Goal: Transaction & Acquisition: Obtain resource

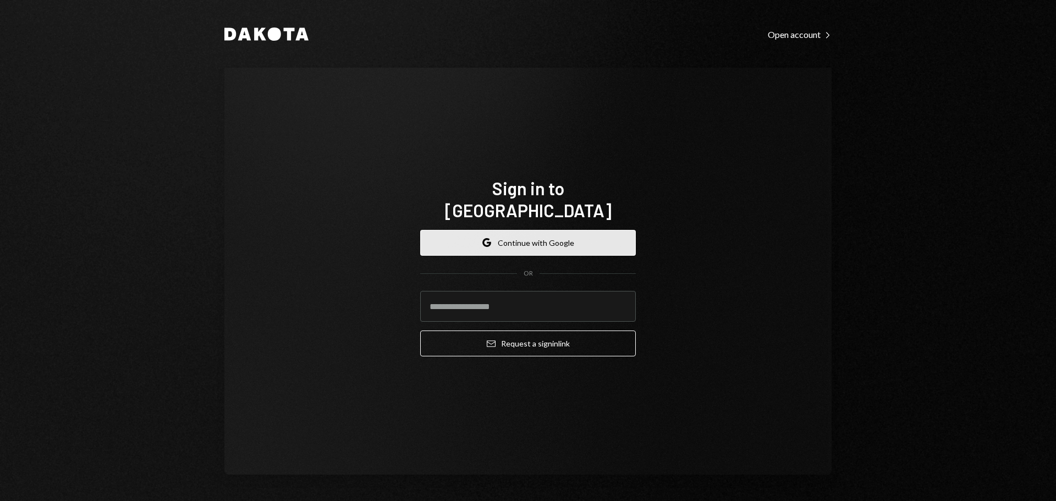
click at [512, 235] on button "Google Continue with Google" at bounding box center [528, 243] width 216 height 26
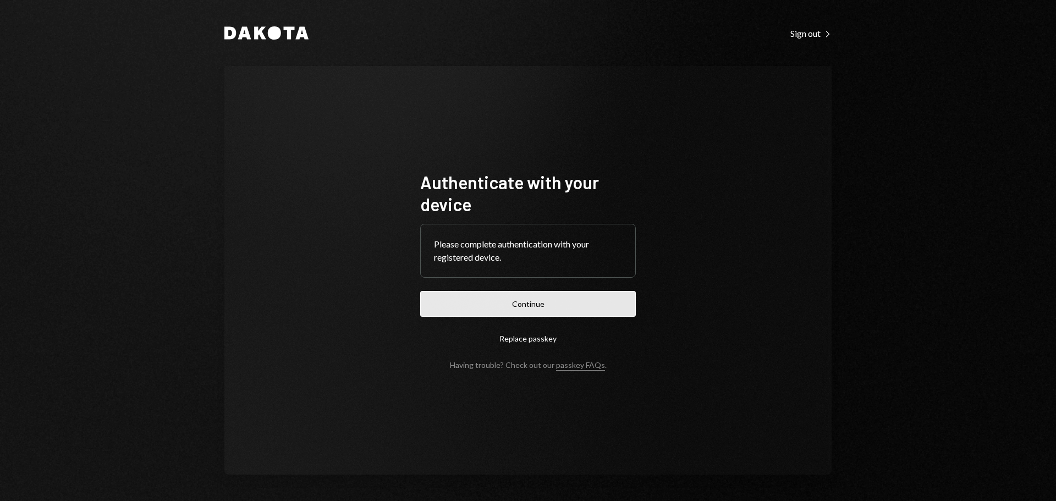
click at [521, 304] on button "Continue" at bounding box center [528, 304] width 216 height 26
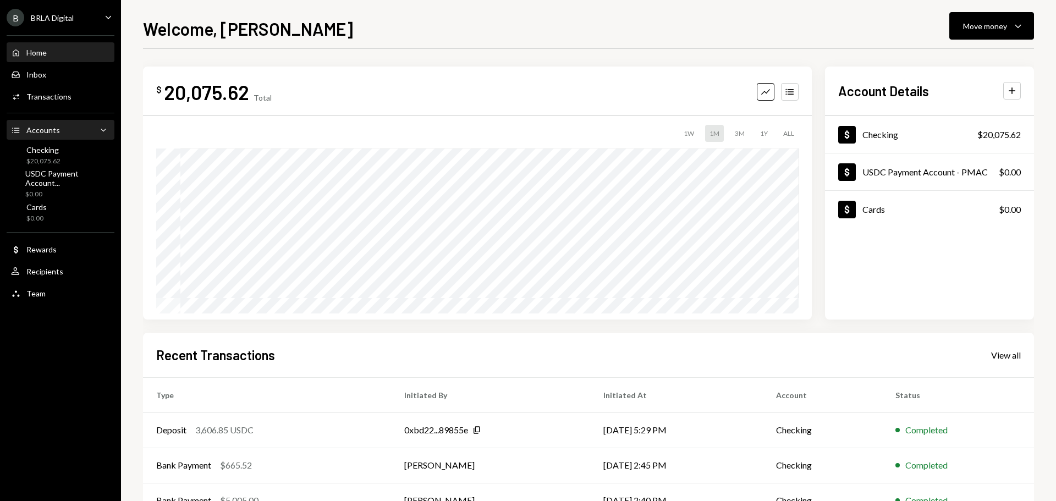
click at [58, 135] on div "Accounts Accounts Caret Down" at bounding box center [60, 130] width 99 height 12
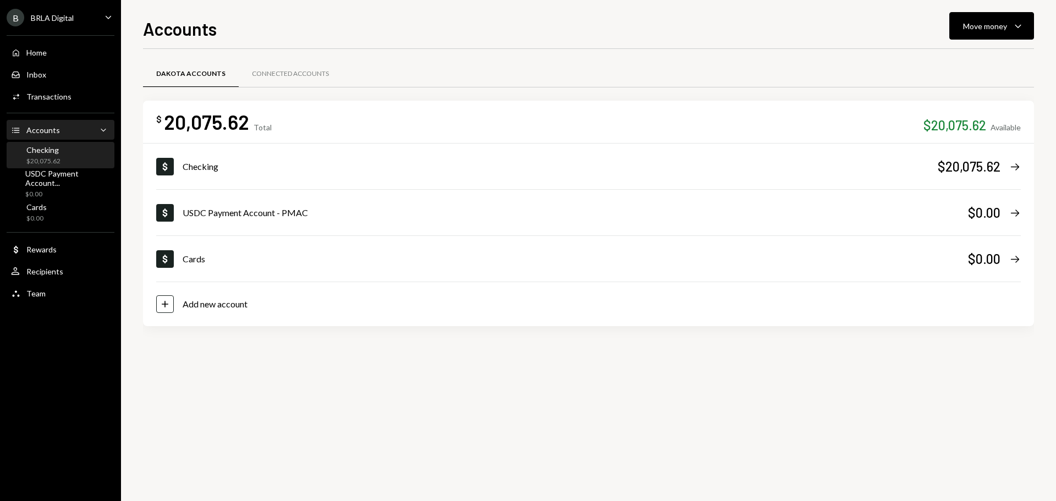
click at [58, 153] on div "Checking" at bounding box center [43, 149] width 34 height 9
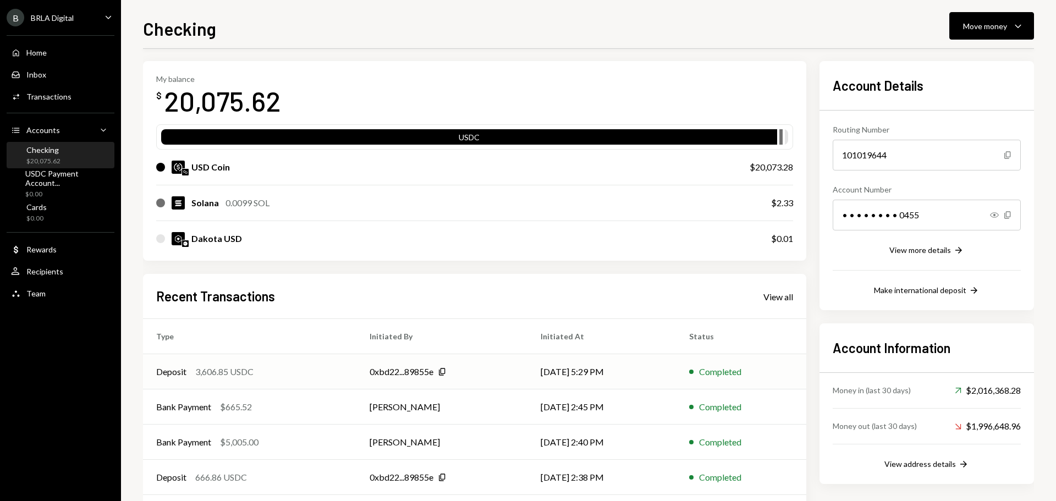
scroll to position [91, 0]
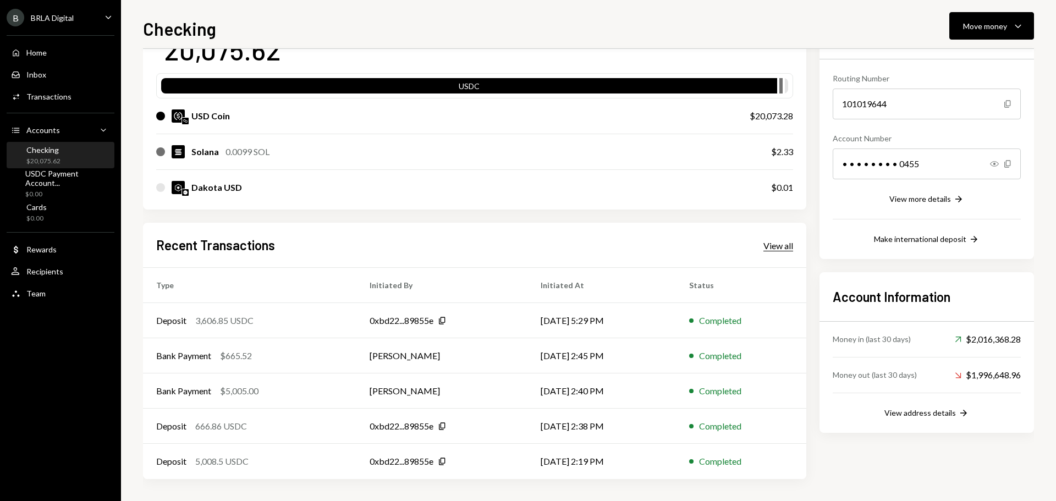
click at [767, 249] on div "View all" at bounding box center [778, 245] width 30 height 11
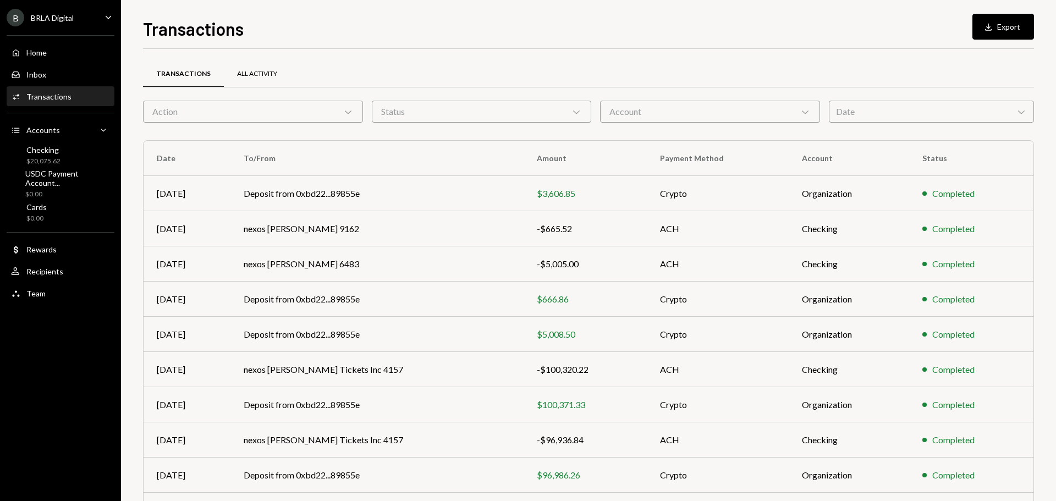
click at [255, 71] on div "All Activity" at bounding box center [257, 73] width 40 height 9
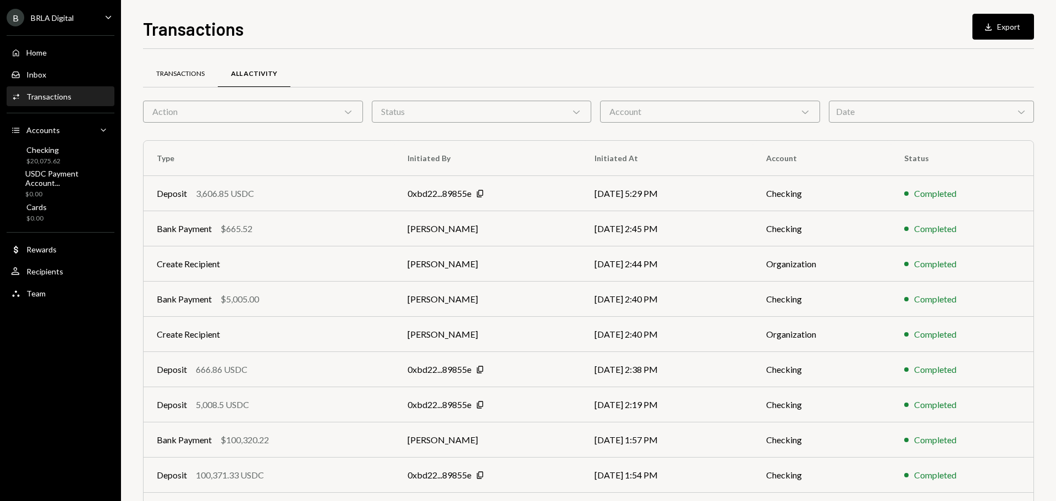
click at [183, 79] on div "Transactions" at bounding box center [180, 74] width 75 height 26
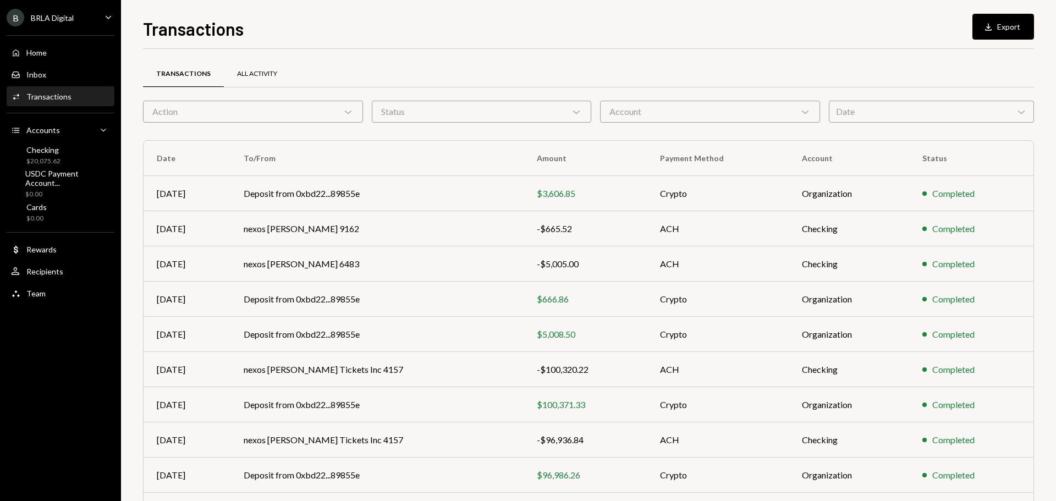
click at [267, 75] on div "All Activity" at bounding box center [257, 73] width 40 height 9
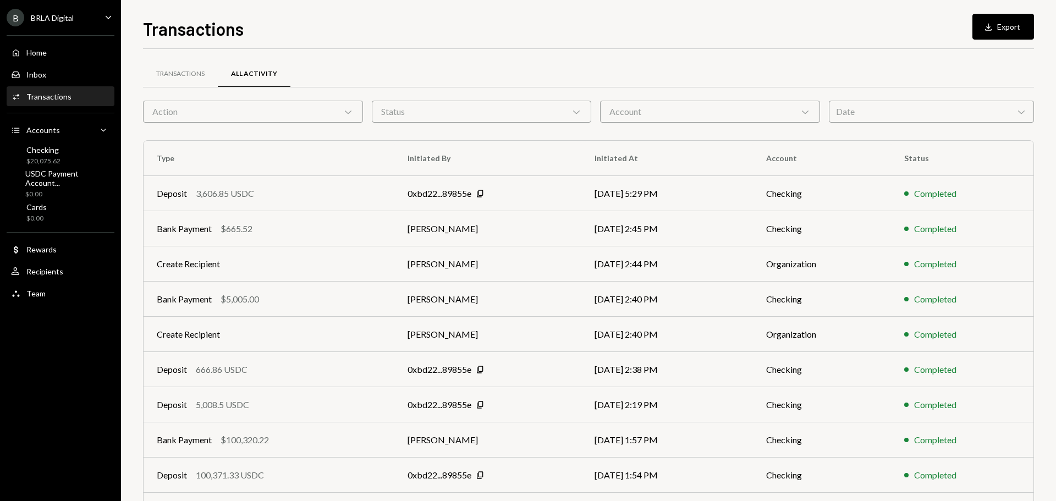
click at [338, 117] on div "Action Chevron Down" at bounding box center [253, 112] width 220 height 22
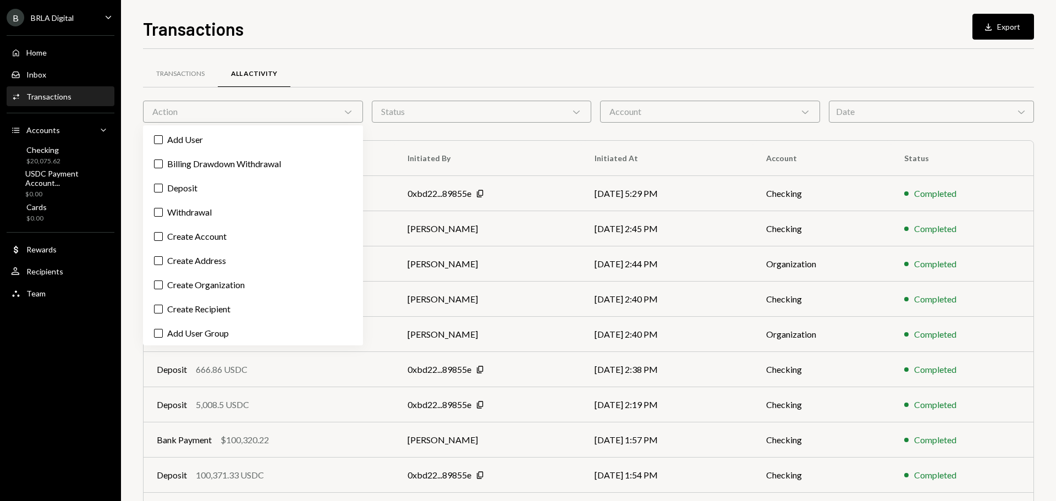
click at [406, 133] on div "Transactions All Activity Action Chevron Down Status Chevron Down Account Chevr…" at bounding box center [588, 321] width 891 height 508
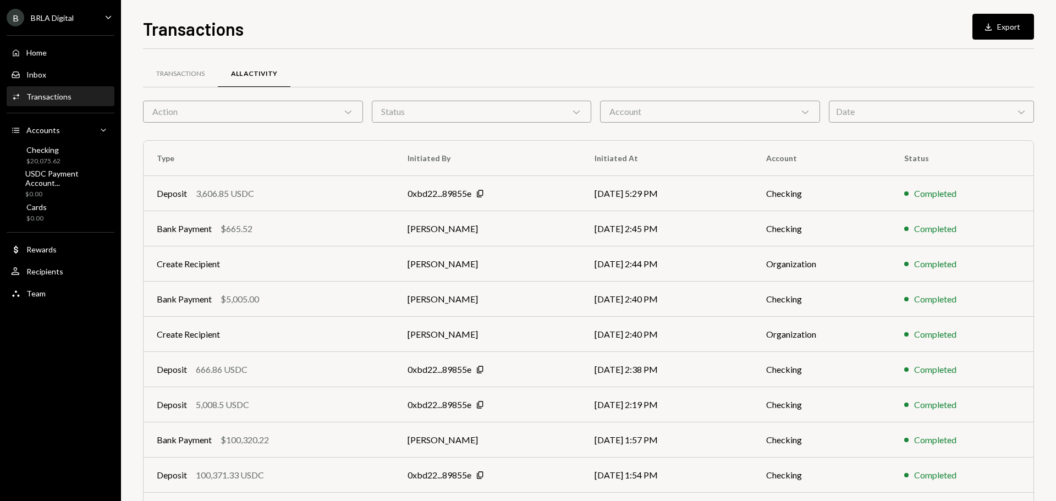
click at [489, 118] on div "Status Chevron Down" at bounding box center [482, 112] width 220 height 22
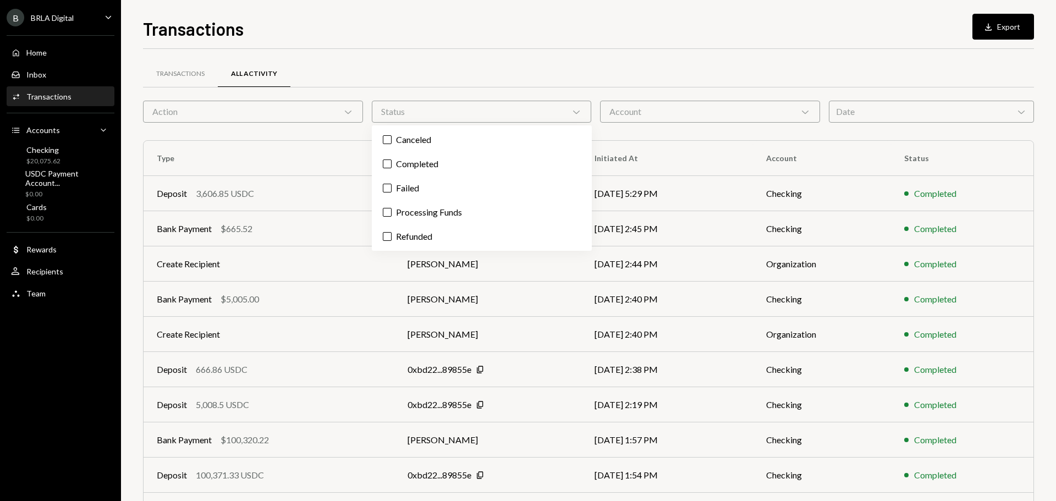
click at [489, 114] on div "Status Chevron Down" at bounding box center [482, 112] width 220 height 22
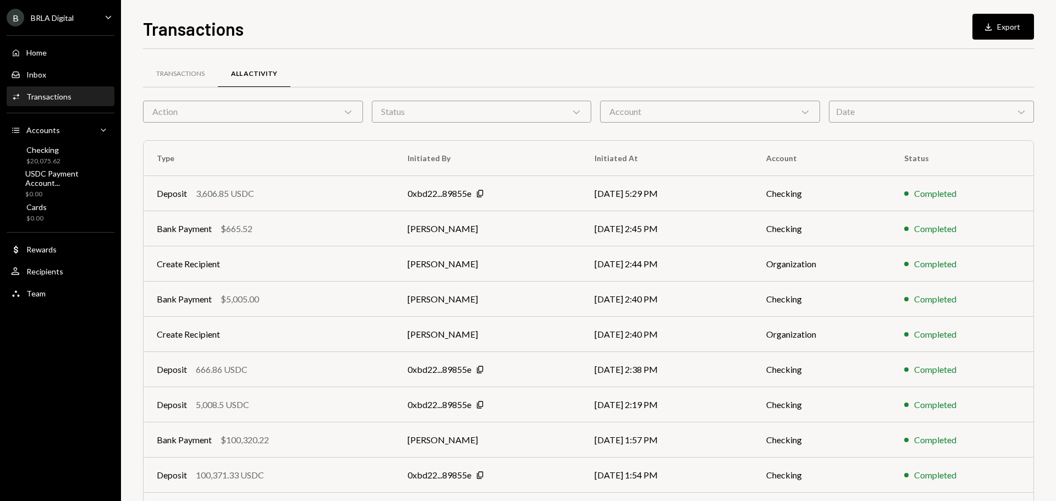
click at [691, 111] on div "Account Chevron Down" at bounding box center [710, 112] width 220 height 22
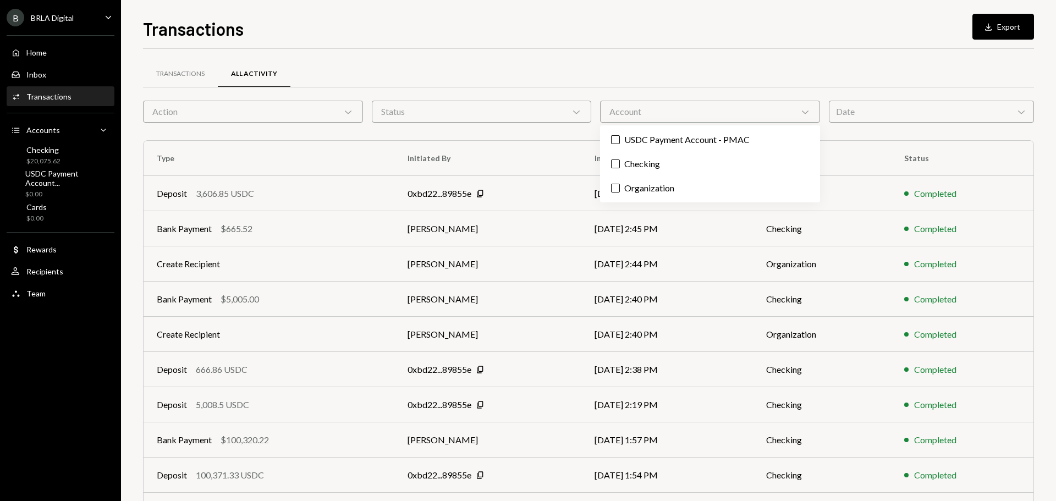
click at [691, 111] on div "Account Chevron Down" at bounding box center [710, 112] width 220 height 22
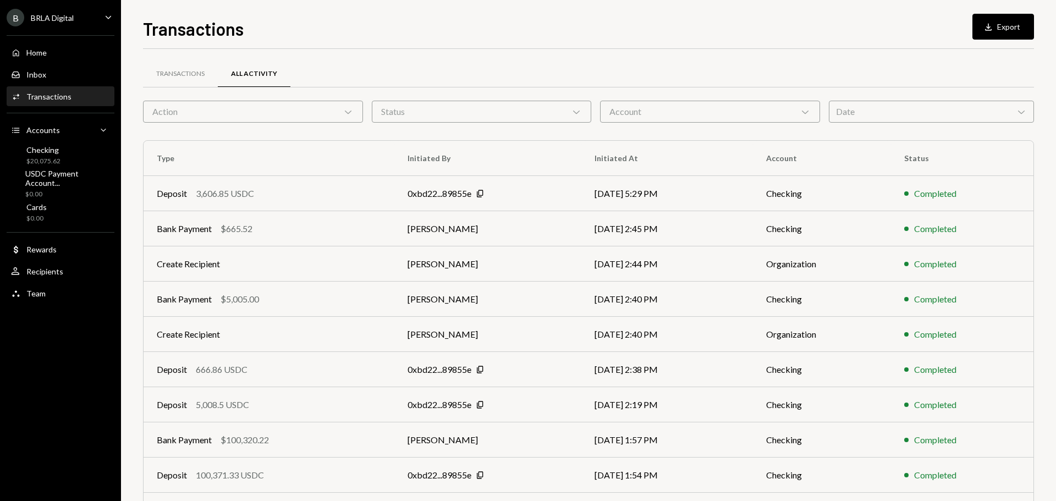
click at [691, 111] on div "Account Chevron Down" at bounding box center [710, 112] width 220 height 22
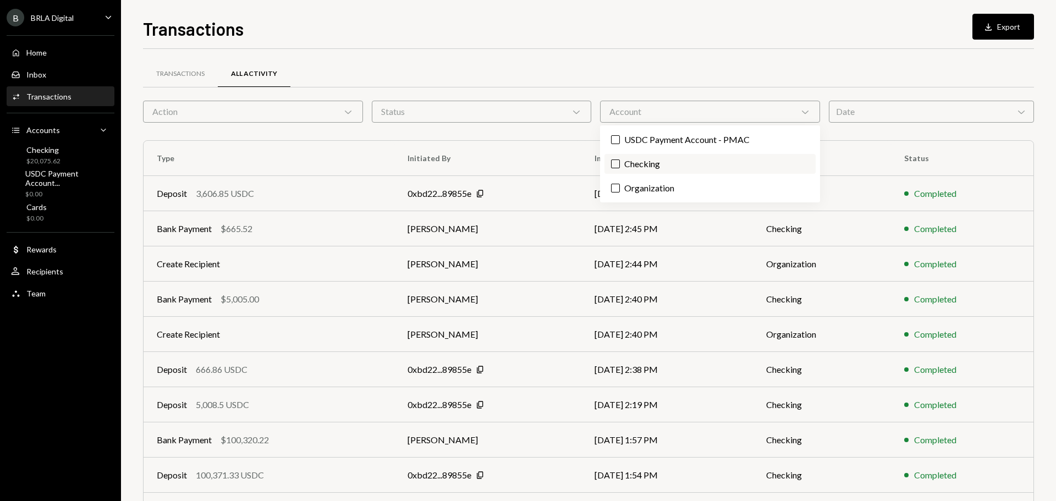
click at [679, 165] on label "Checking" at bounding box center [709, 164] width 211 height 20
click at [620, 165] on button "Checking" at bounding box center [615, 163] width 9 height 9
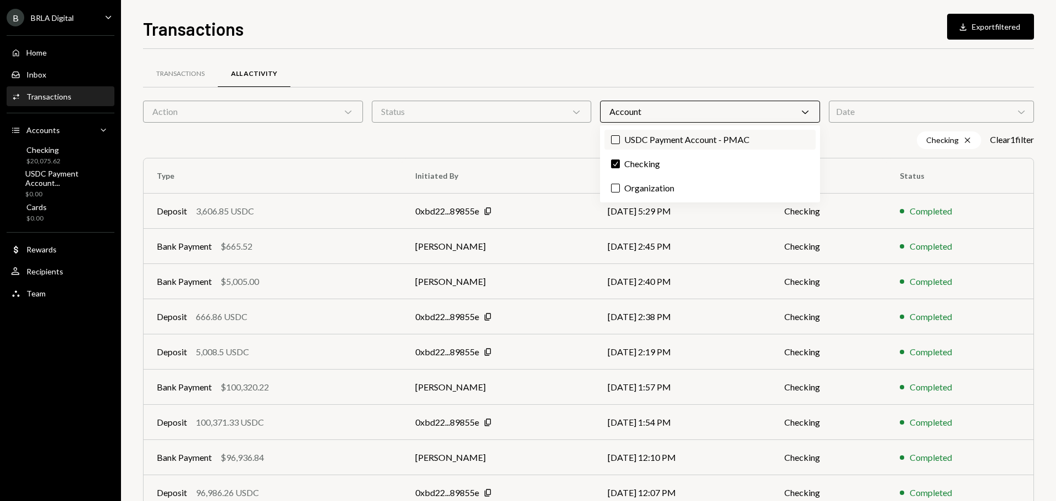
click at [651, 142] on label "USDC Payment Account - PMAC" at bounding box center [709, 140] width 211 height 20
click at [620, 142] on button "USDC Payment Account - PMAC" at bounding box center [615, 139] width 9 height 9
click at [654, 166] on label "Check Checking" at bounding box center [709, 164] width 211 height 20
click at [620, 166] on button "Check" at bounding box center [615, 163] width 9 height 9
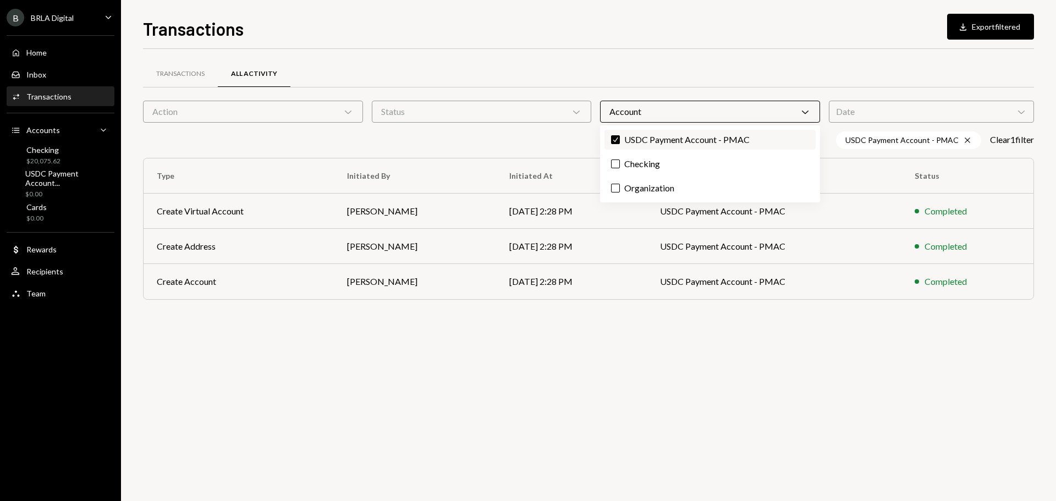
click at [655, 144] on label "Check USDC Payment Account - PMAC" at bounding box center [709, 140] width 211 height 20
click at [620, 144] on button "Check" at bounding box center [615, 139] width 9 height 9
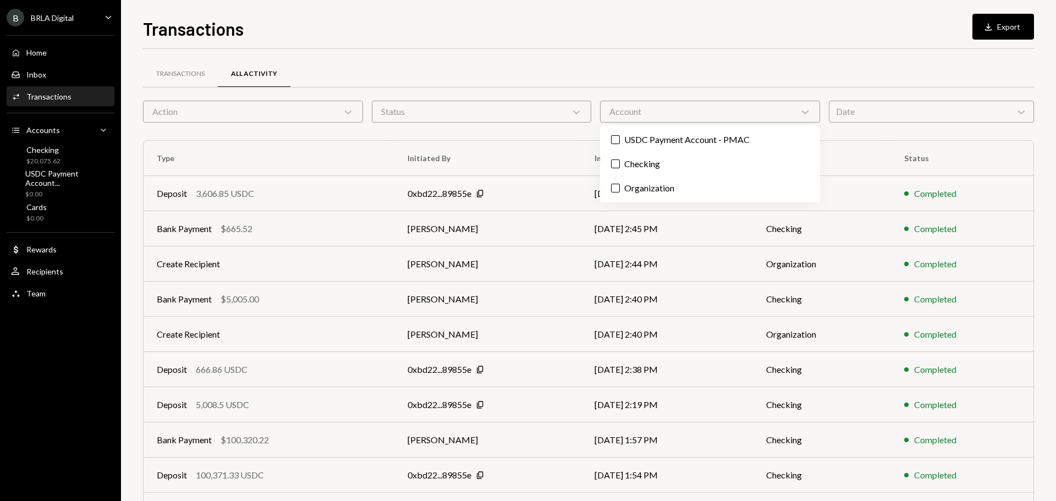
click at [674, 70] on div "Transactions All Activity" at bounding box center [588, 74] width 891 height 28
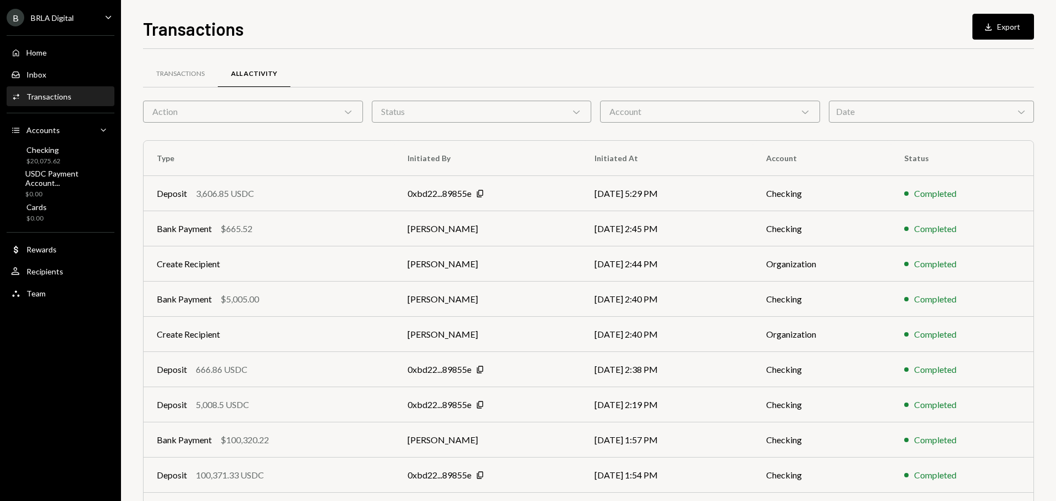
click at [864, 111] on div "Date Chevron Down" at bounding box center [931, 112] width 205 height 22
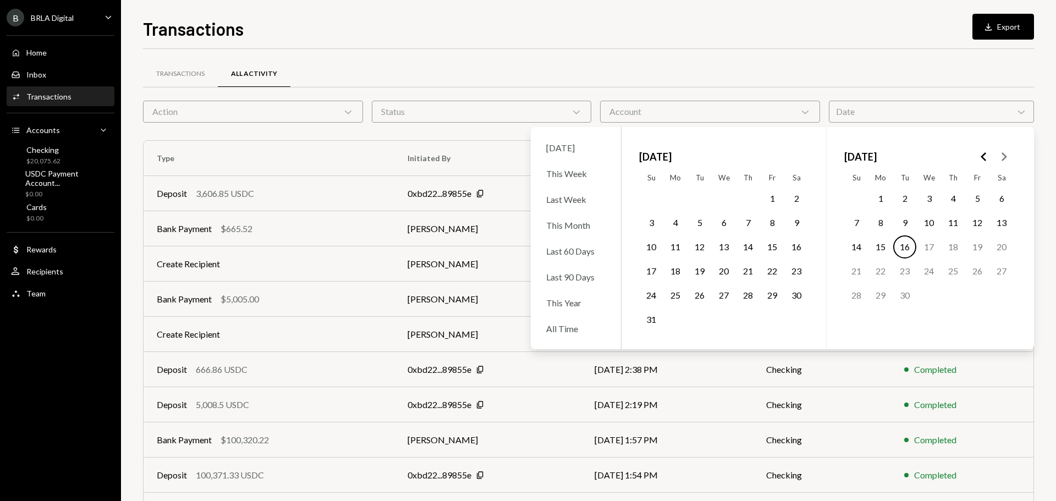
click at [864, 111] on div "Date Chevron Down" at bounding box center [931, 112] width 205 height 22
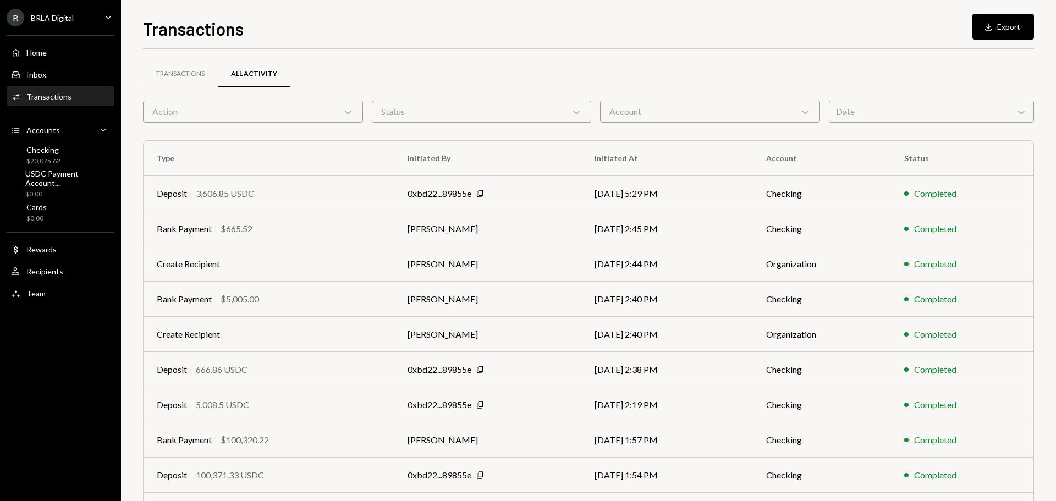
click at [773, 84] on div "Transactions All Activity" at bounding box center [588, 74] width 891 height 28
click at [266, 116] on div "Action Chevron Down" at bounding box center [253, 112] width 220 height 22
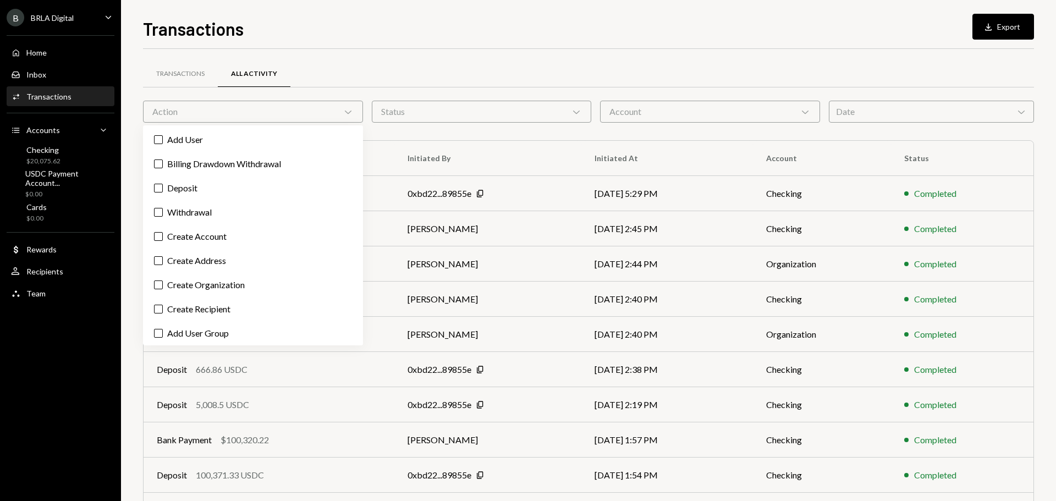
click at [266, 114] on div "Action Chevron Down" at bounding box center [253, 112] width 220 height 22
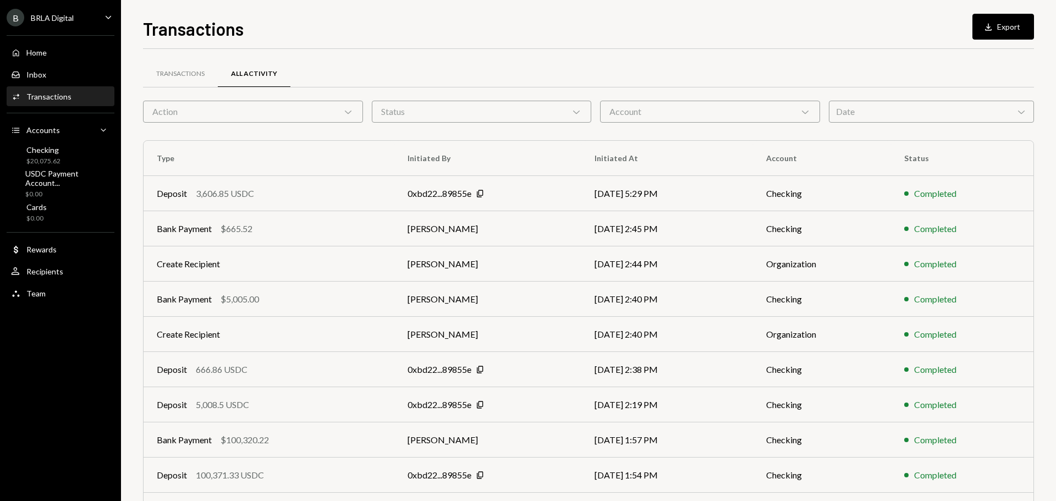
click at [287, 115] on div "Action Chevron Down" at bounding box center [253, 112] width 220 height 22
click at [552, 245] on td "[PERSON_NAME]" at bounding box center [487, 228] width 187 height 35
drag, startPoint x: 885, startPoint y: 36, endPoint x: 872, endPoint y: 90, distance: 55.6
click at [885, 37] on div "Transactions Download Export" at bounding box center [588, 27] width 891 height 24
click at [862, 119] on div "Date Chevron Down" at bounding box center [931, 112] width 205 height 22
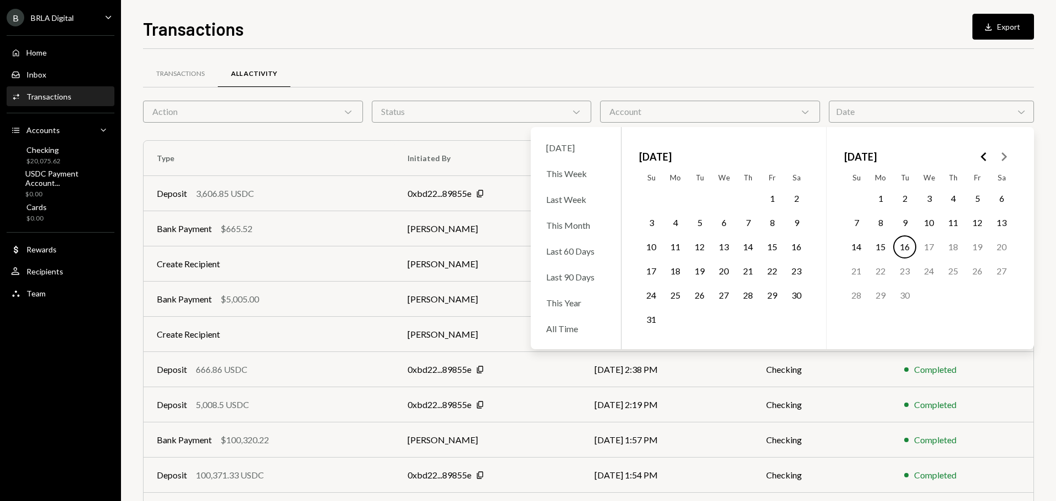
click at [986, 153] on polygon "Go to the Previous Month" at bounding box center [983, 156] width 5 height 9
click at [653, 197] on button "1" at bounding box center [651, 198] width 23 height 23
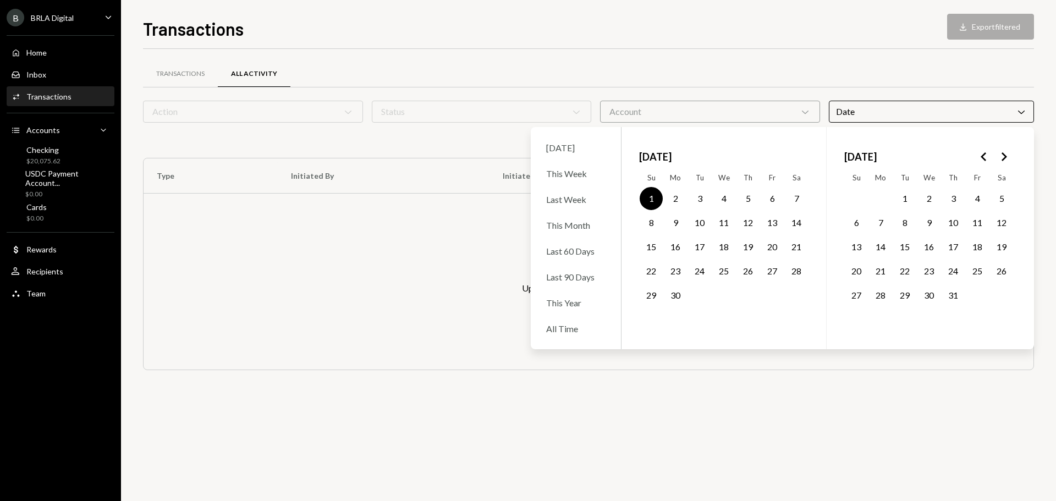
click at [672, 298] on button "30" at bounding box center [675, 295] width 23 height 23
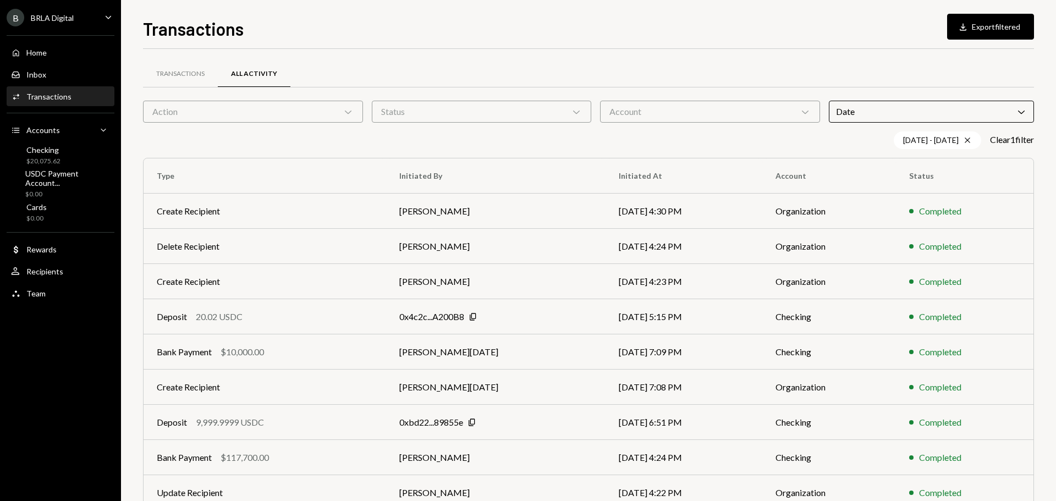
click at [797, 51] on div "Transactions All Activity Action Chevron Down Status Chevron Down Account Chevr…" at bounding box center [588, 320] width 891 height 543
click at [1009, 24] on button "Download Export filtered" at bounding box center [990, 27] width 87 height 26
drag, startPoint x: 950, startPoint y: 64, endPoint x: 946, endPoint y: 80, distance: 16.3
click at [950, 64] on div "Transactions All Activity" at bounding box center [588, 74] width 891 height 28
click at [920, 139] on div "[DATE] - [DATE] Cross" at bounding box center [937, 140] width 87 height 18
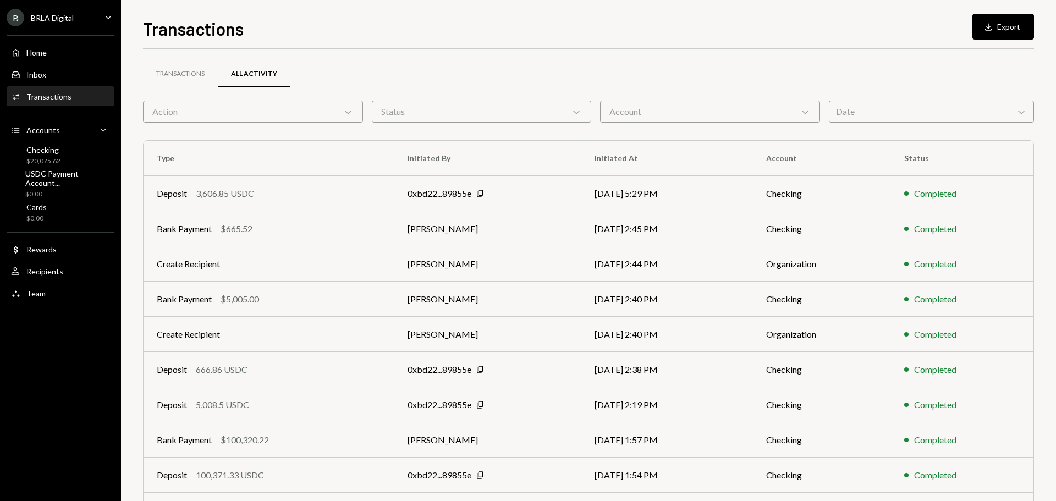
click at [888, 114] on div "Date Chevron Down" at bounding box center [931, 112] width 205 height 22
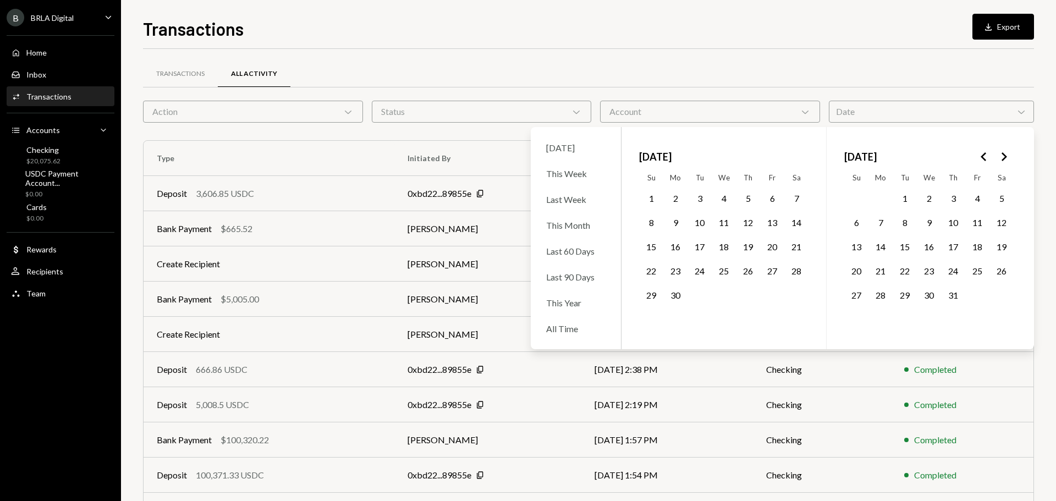
click at [899, 196] on button "1" at bounding box center [904, 198] width 23 height 23
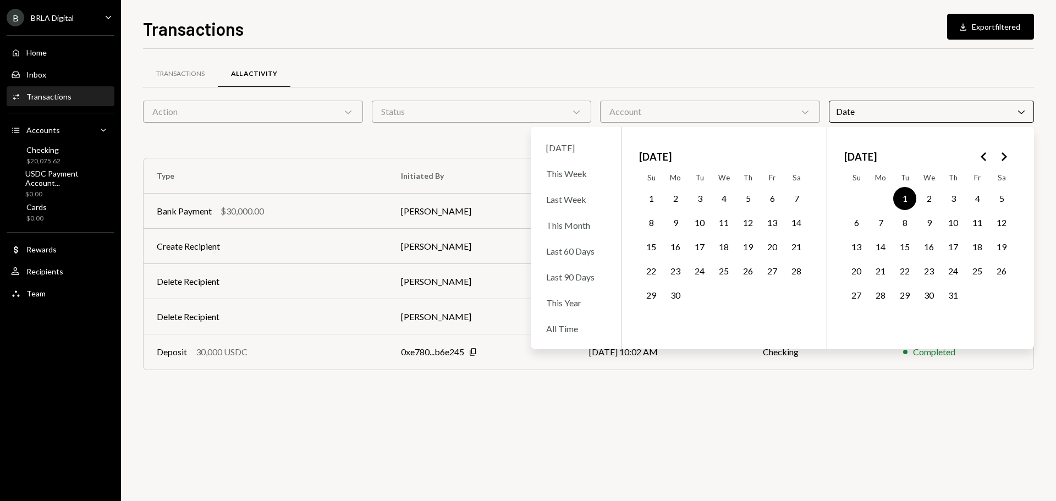
click at [959, 296] on button "31" at bounding box center [953, 295] width 23 height 23
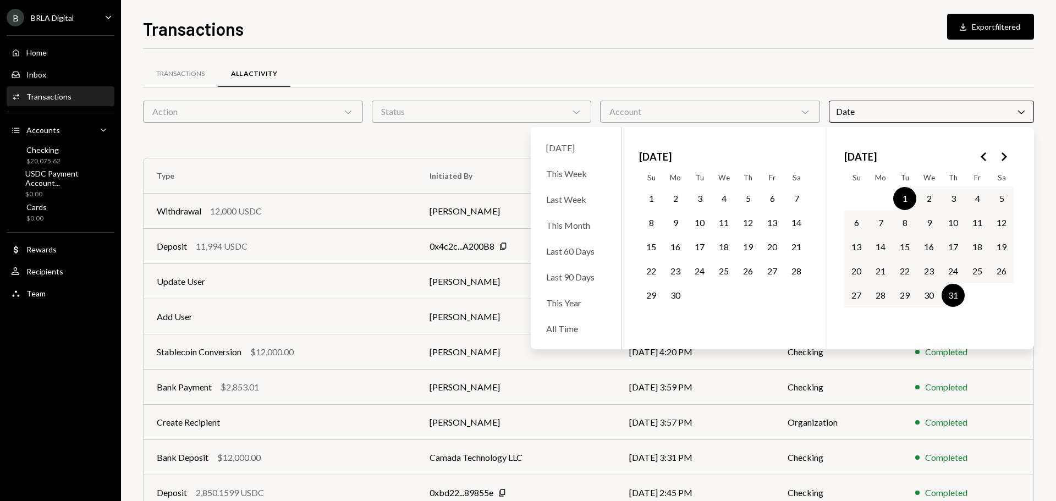
click at [909, 51] on div "Transactions All Activity Action Chevron Down Status Chevron Down Account Chevr…" at bounding box center [588, 320] width 891 height 543
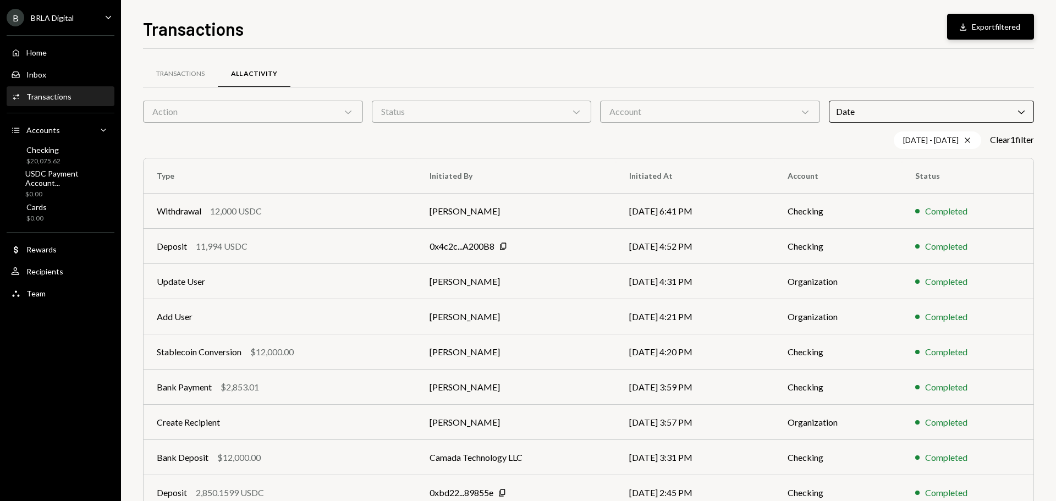
click at [979, 24] on button "Download Export filtered" at bounding box center [990, 27] width 87 height 26
click at [909, 73] on div "Transactions All Activity" at bounding box center [588, 74] width 891 height 28
click at [967, 141] on icon "Cross" at bounding box center [967, 140] width 9 height 9
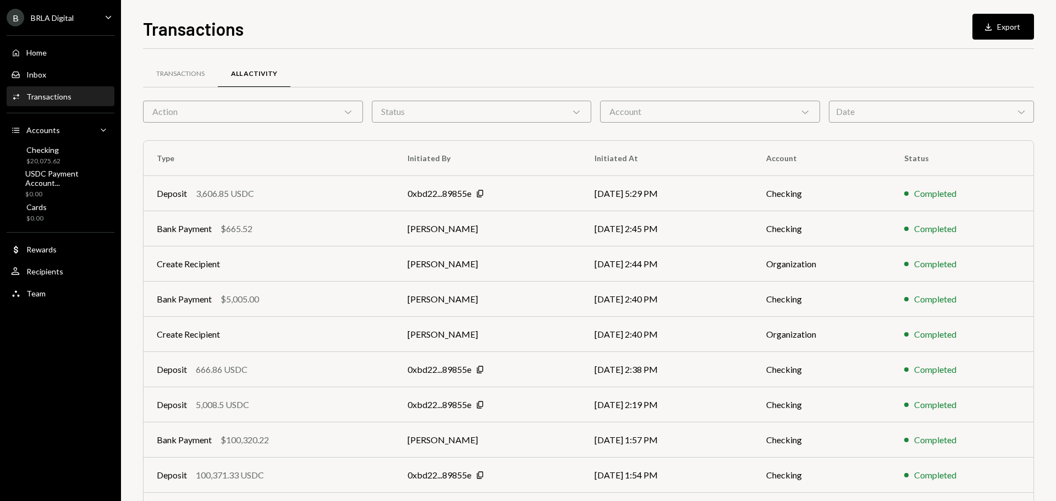
click at [940, 113] on div "Date Chevron Down" at bounding box center [931, 112] width 205 height 22
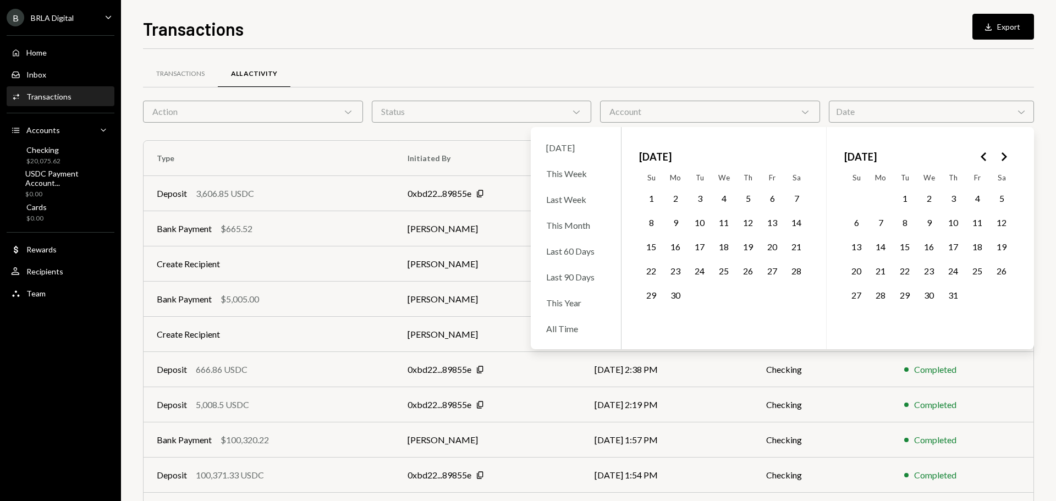
click at [1006, 156] on polygon "Go to the Next Month" at bounding box center [1003, 156] width 5 height 9
click at [772, 197] on button "1" at bounding box center [772, 198] width 23 height 23
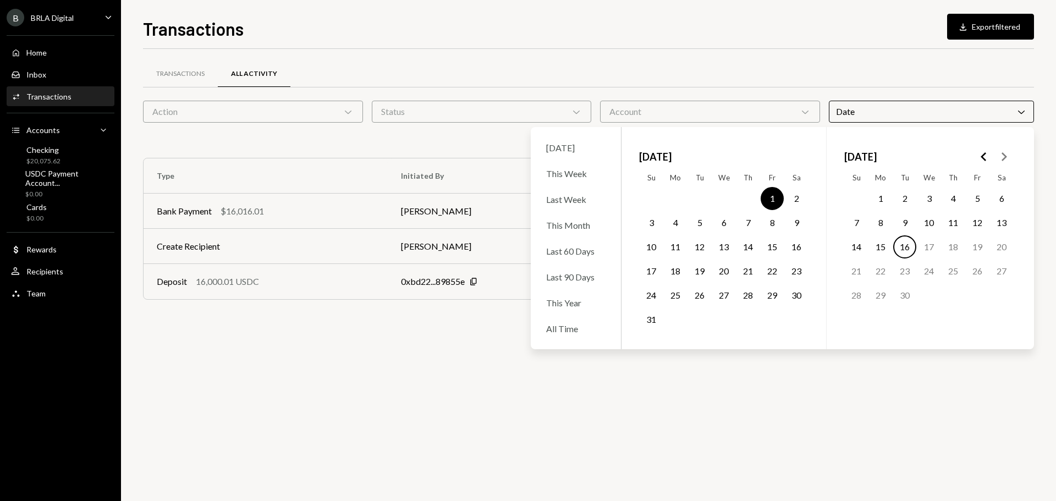
click at [651, 320] on button "31" at bounding box center [651, 319] width 23 height 23
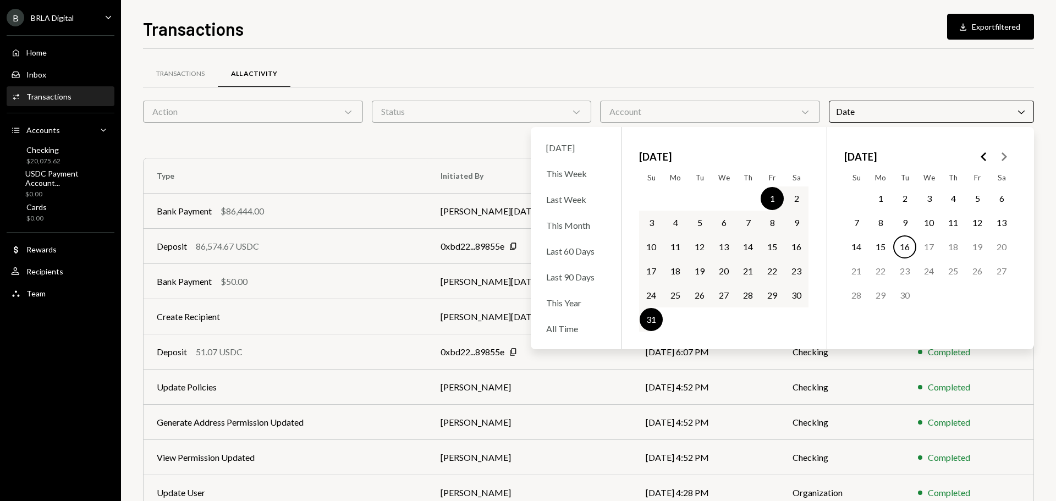
click at [852, 63] on div "Transactions All Activity" at bounding box center [588, 74] width 891 height 28
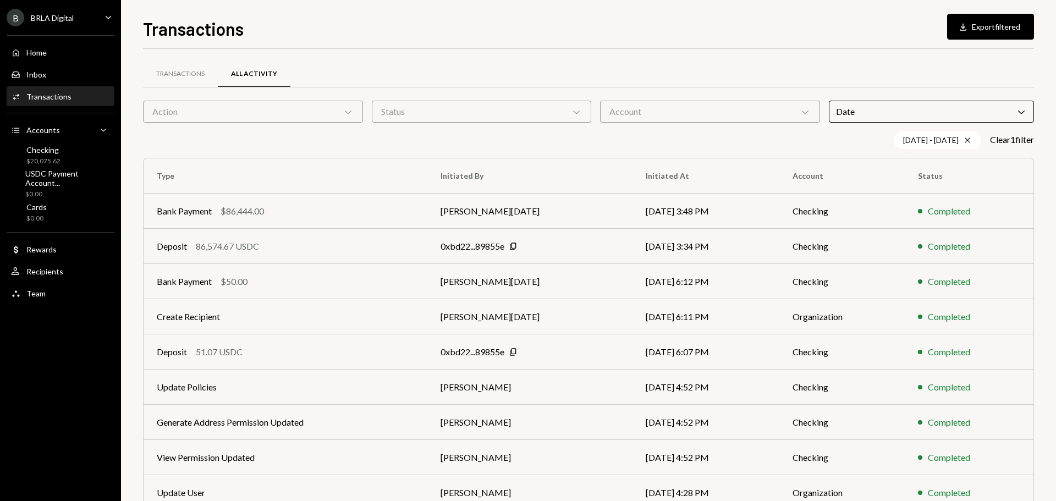
click at [893, 69] on div "Transactions All Activity" at bounding box center [588, 74] width 891 height 28
click at [973, 32] on button "Download Export filtered" at bounding box center [990, 27] width 87 height 26
click at [538, 62] on div "Transactions All Activity" at bounding box center [588, 74] width 891 height 28
click at [789, 48] on div at bounding box center [588, 48] width 891 height 1
click at [740, 44] on div "Transactions Download Export filtered Transactions All Activity Action Chevron …" at bounding box center [588, 258] width 891 height 486
